Goal: Information Seeking & Learning: Learn about a topic

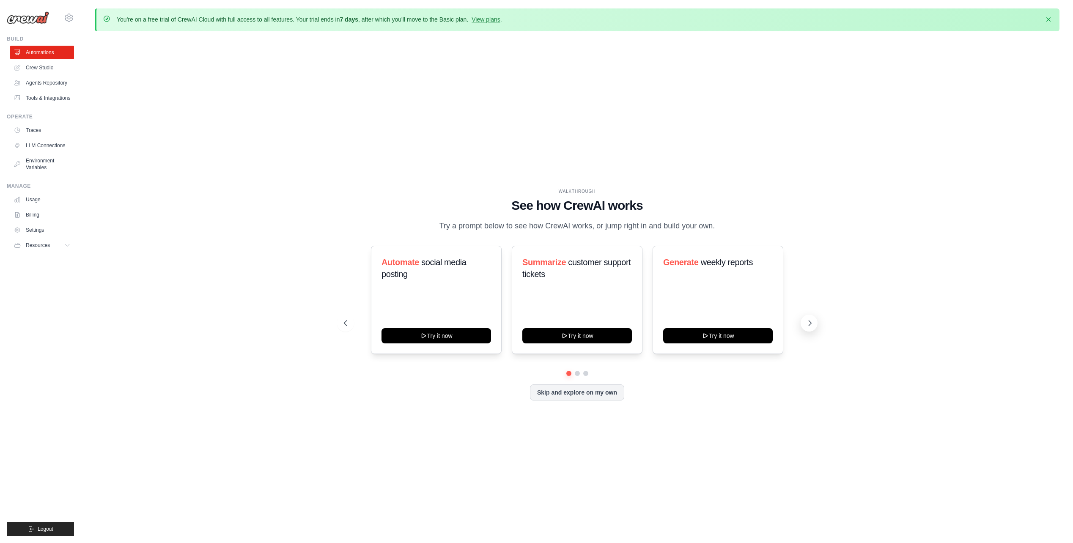
click at [812, 324] on icon at bounding box center [810, 323] width 8 height 8
click at [484, 19] on link "View plans" at bounding box center [486, 19] width 28 height 7
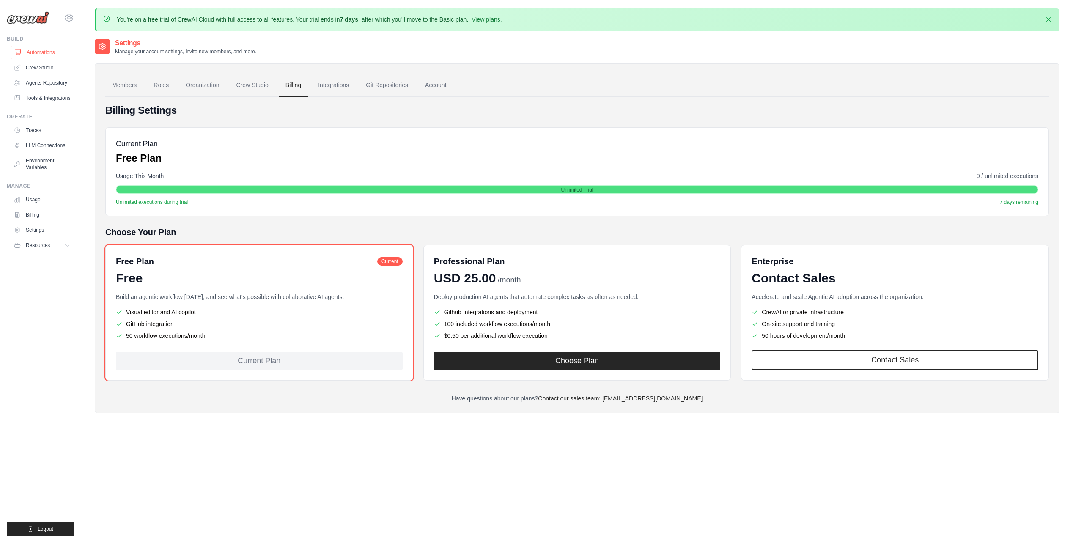
click at [28, 50] on link "Automations" at bounding box center [43, 53] width 64 height 14
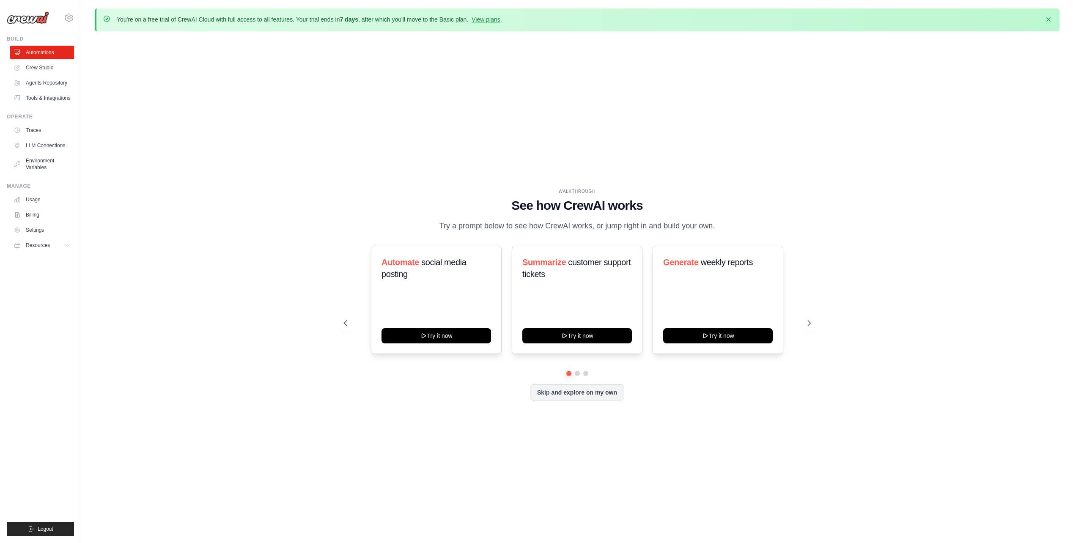
click at [277, 235] on div "WALKTHROUGH See how CrewAI works Try a prompt below to see how CrewAI works, or…" at bounding box center [577, 301] width 965 height 526
click at [49, 83] on link "Agents Repository" at bounding box center [43, 83] width 64 height 14
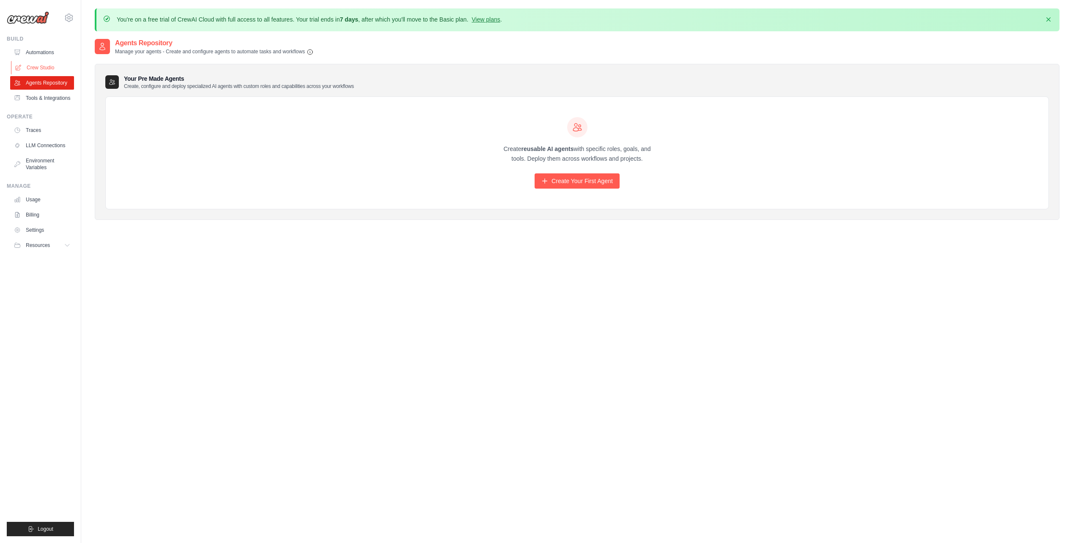
click at [43, 69] on link "Crew Studio" at bounding box center [43, 68] width 64 height 14
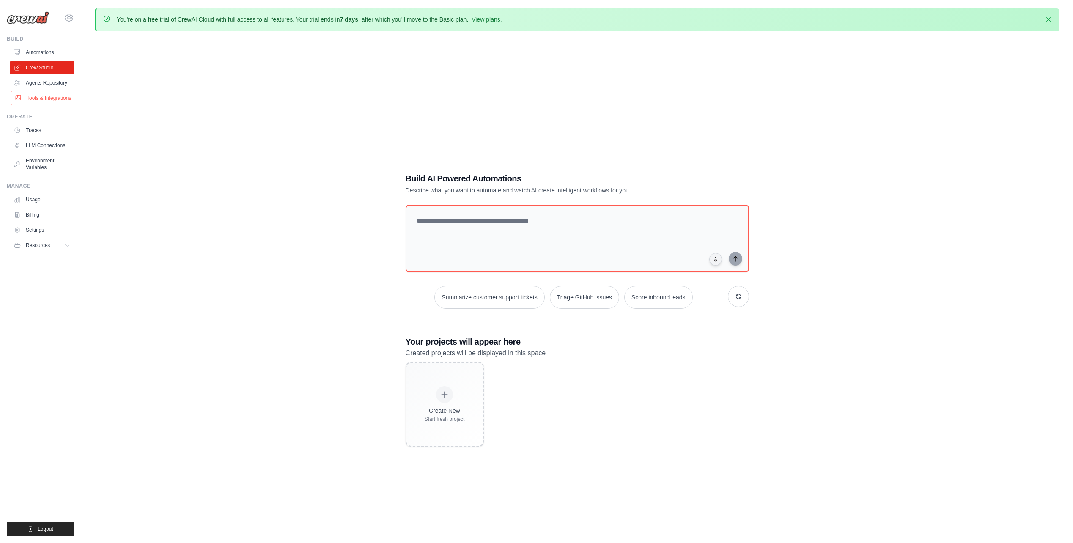
click at [47, 101] on link "Tools & Integrations" at bounding box center [43, 98] width 64 height 14
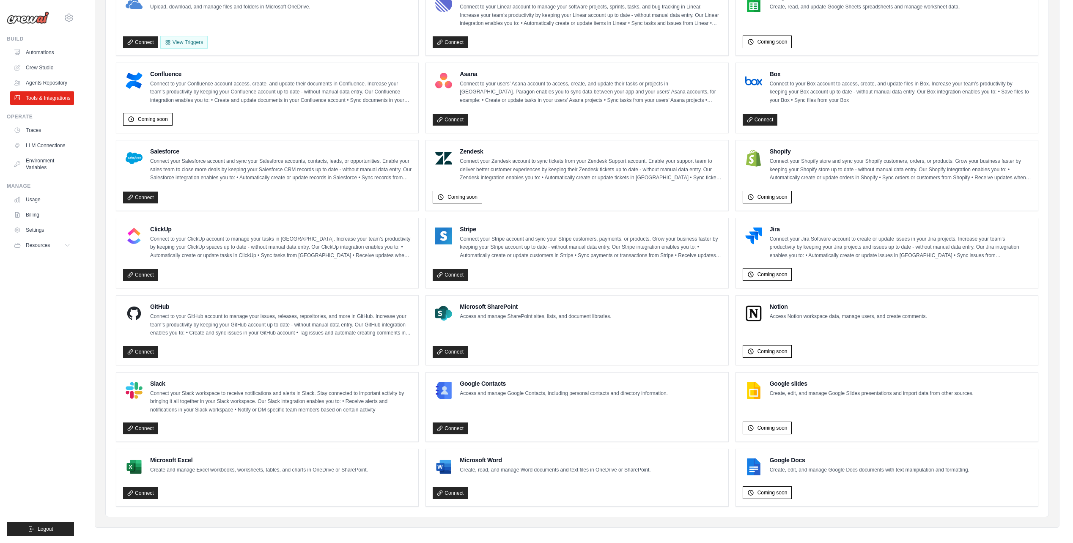
scroll to position [290, 0]
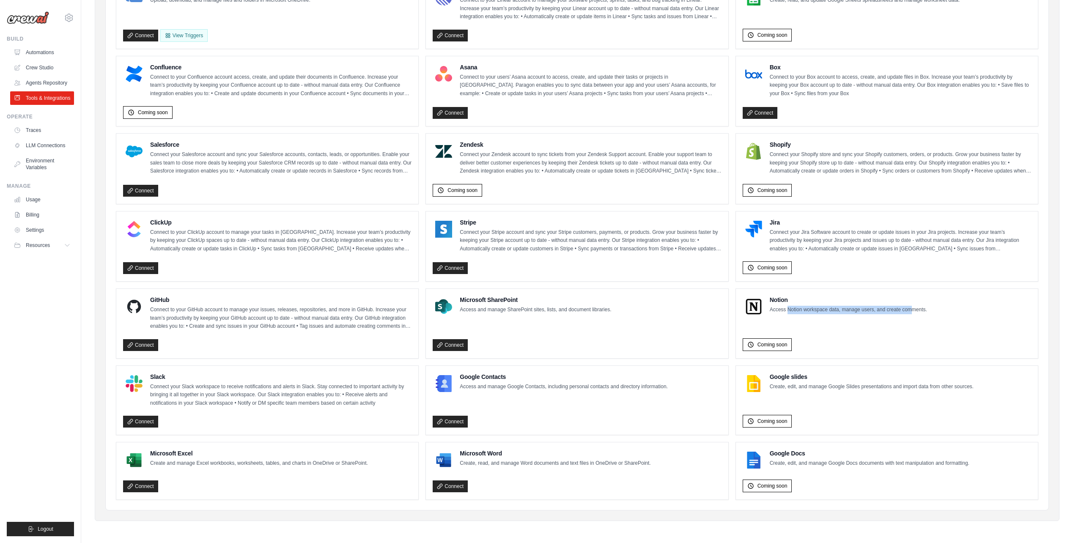
drag, startPoint x: 788, startPoint y: 308, endPoint x: 913, endPoint y: 308, distance: 125.2
click at [913, 308] on p "Access Notion workspace data, manage users, and create comments." at bounding box center [848, 310] width 157 height 8
drag, startPoint x: 913, startPoint y: 308, endPoint x: 859, endPoint y: 318, distance: 54.6
click at [859, 318] on div "Notion Access Notion workspace data, manage users, and create comments. Coming …" at bounding box center [887, 324] width 288 height 56
click at [765, 347] on span "Coming soon" at bounding box center [772, 344] width 30 height 7
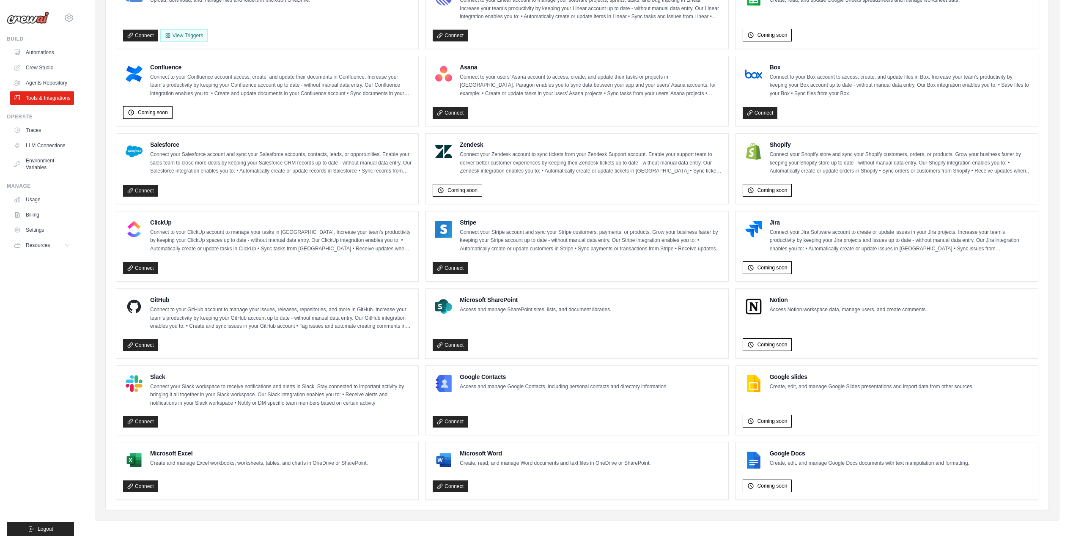
scroll to position [0, 0]
